Goal: Information Seeking & Learning: Learn about a topic

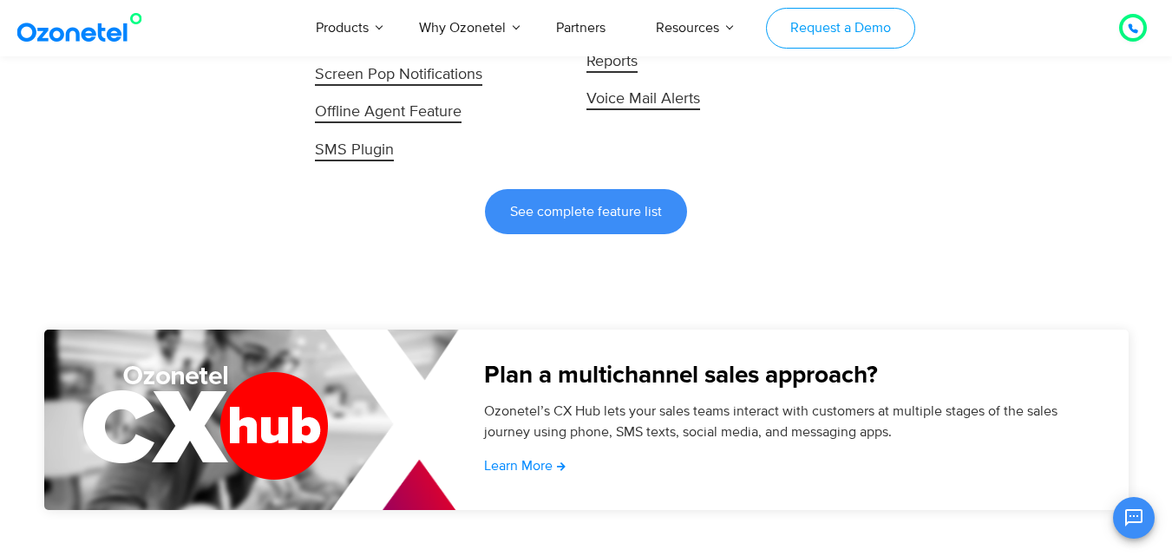
scroll to position [3904, 0]
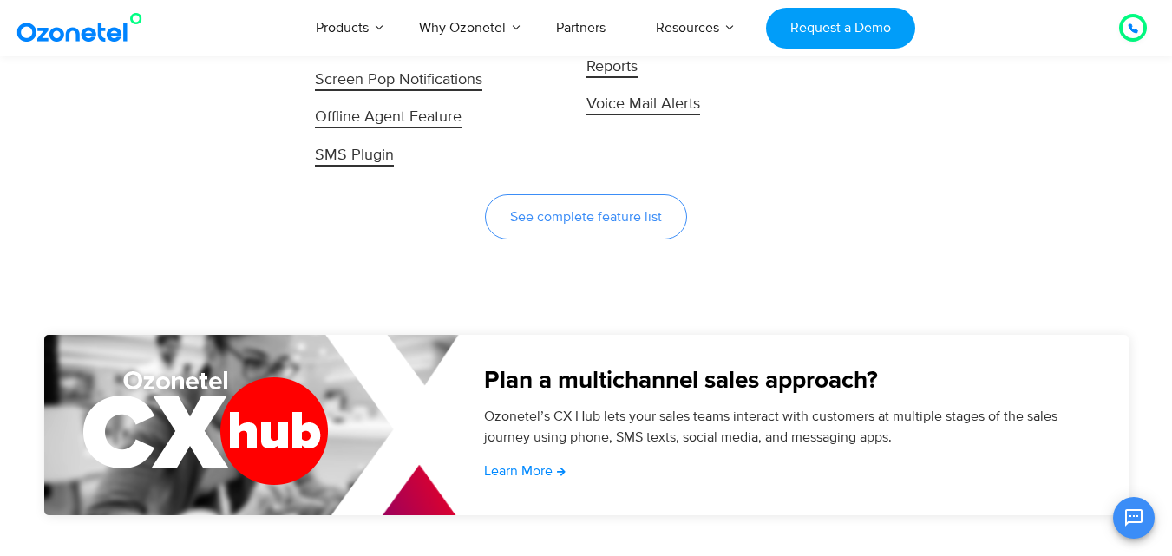
click at [600, 204] on link "See complete feature list" at bounding box center [586, 216] width 202 height 45
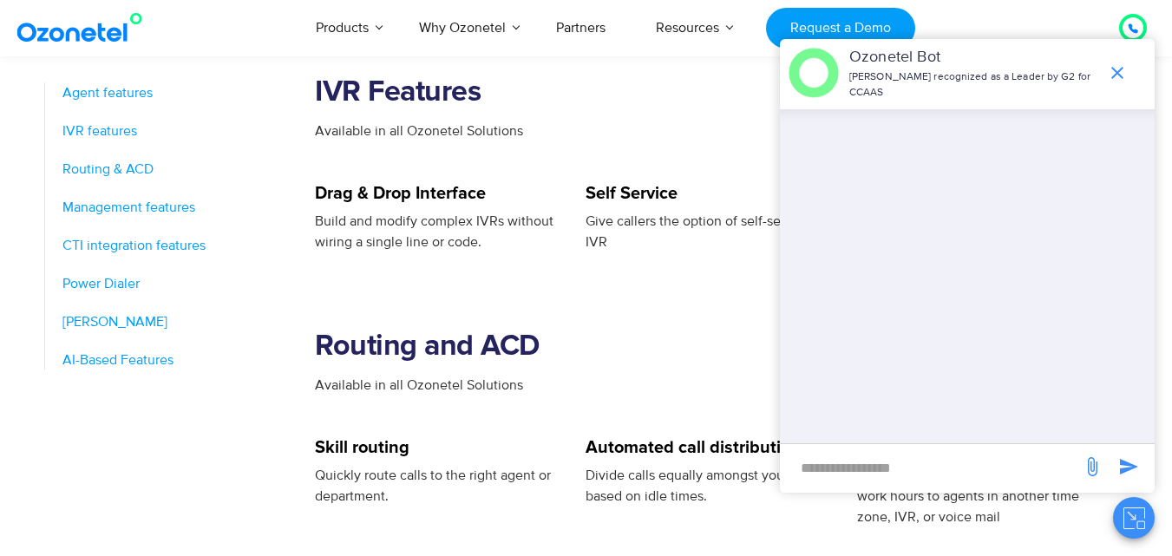
scroll to position [1041, 0]
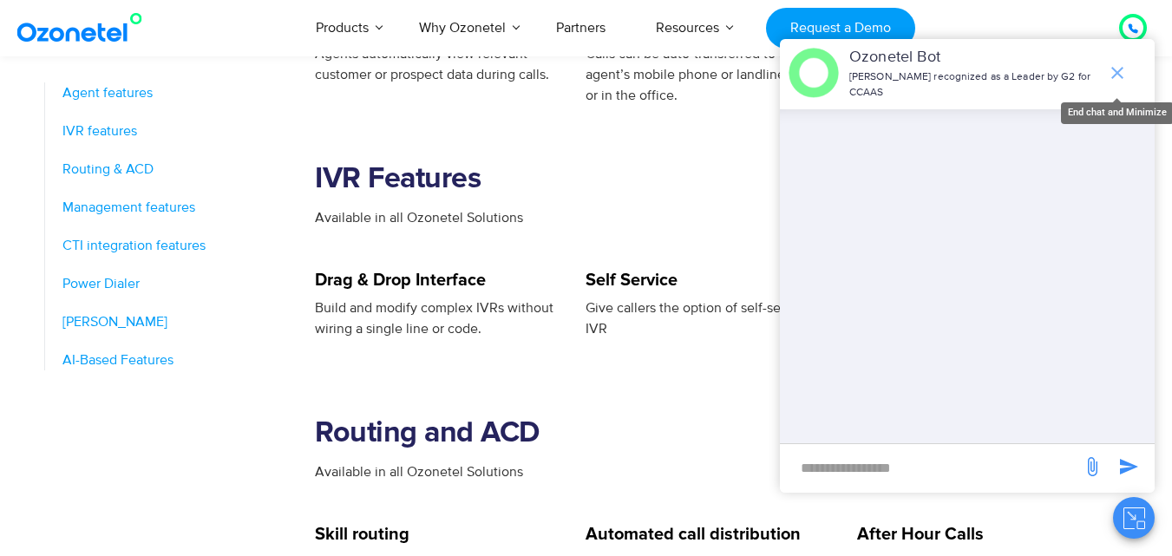
click at [1117, 74] on icon "end chat or minimize" at bounding box center [1117, 73] width 12 height 12
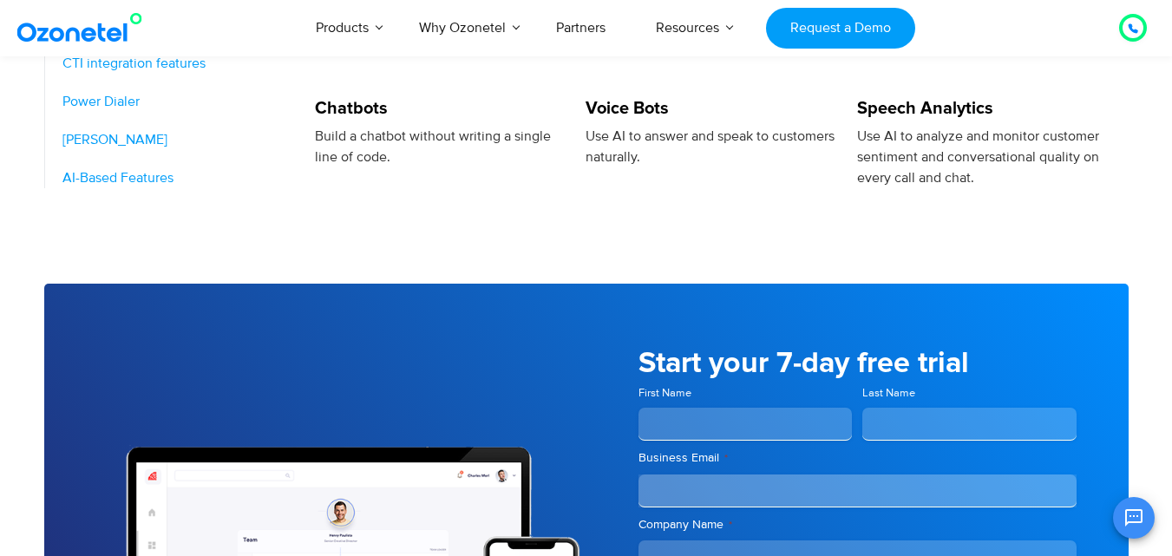
scroll to position [2976, 0]
